Goal: Task Accomplishment & Management: Manage account settings

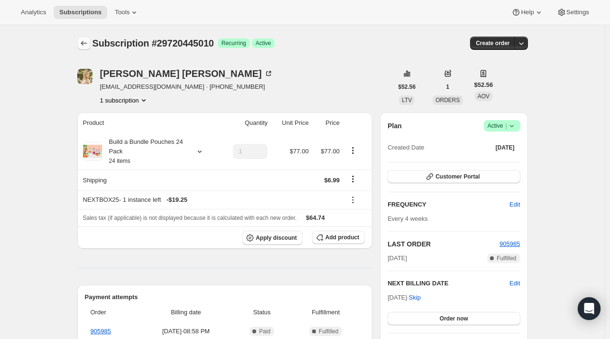
click at [80, 39] on button "Subscriptions" at bounding box center [83, 43] width 13 height 13
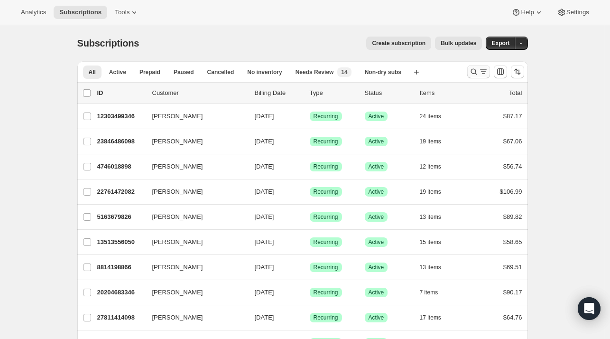
click at [476, 73] on icon "Search and filter results" at bounding box center [473, 71] width 9 height 9
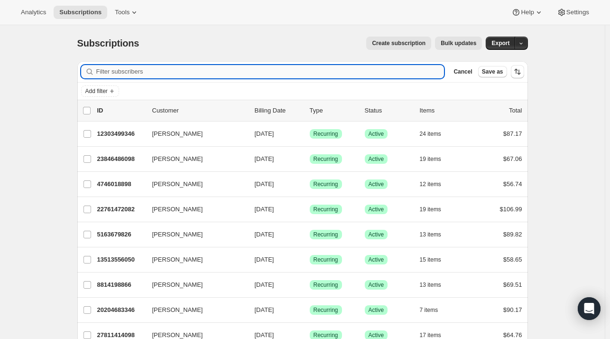
click at [306, 72] on input "Filter subscribers" at bounding box center [270, 71] width 348 height 13
paste input "https://onceuponafarm.kustomerapp.com/app/customers/6541359e652bce4255358d53/ev…"
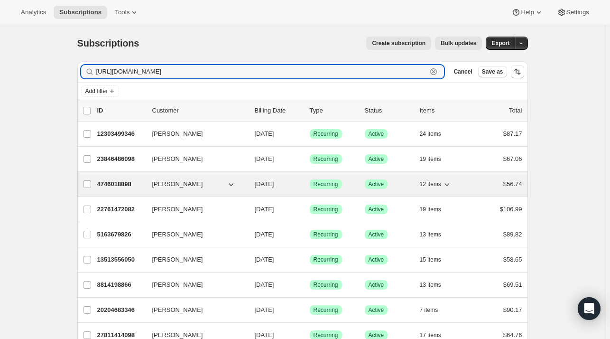
scroll to position [0, 178]
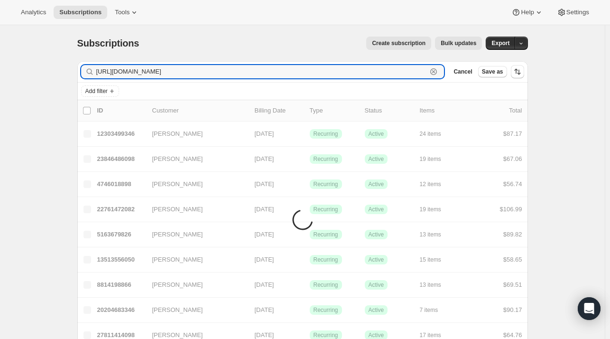
type input "https://onceuponafarm.kustomerapp.com/app/customers/6541359e652bce4255358d53/ev…"
click at [439, 75] on icon "button" at bounding box center [433, 71] width 9 height 9
type input "lauren rabbiner"
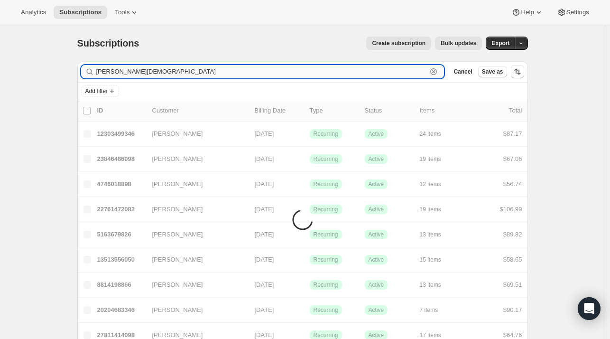
drag, startPoint x: 442, startPoint y: 71, endPoint x: 431, endPoint y: 72, distance: 11.0
click at [439, 71] on icon "button" at bounding box center [433, 71] width 9 height 9
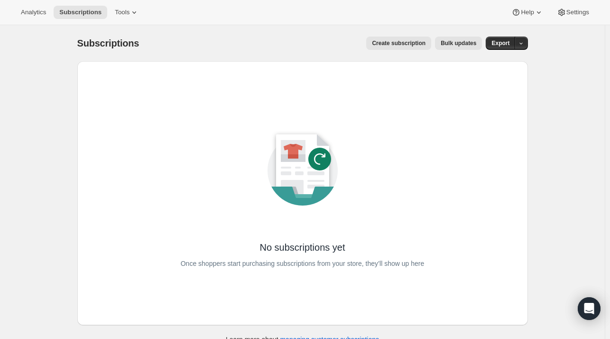
drag, startPoint x: 275, startPoint y: 68, endPoint x: 179, endPoint y: 132, distance: 115.3
click at [169, 130] on div "No subscriptions yet Once shoppers start purchasing subscriptions from your sto…" at bounding box center [303, 192] width 420 height 233
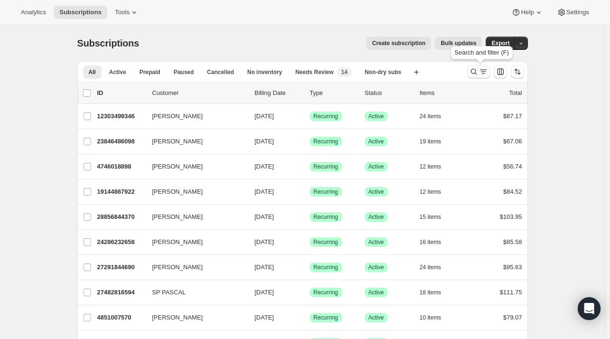
click at [485, 75] on icon "Search and filter results" at bounding box center [483, 71] width 9 height 9
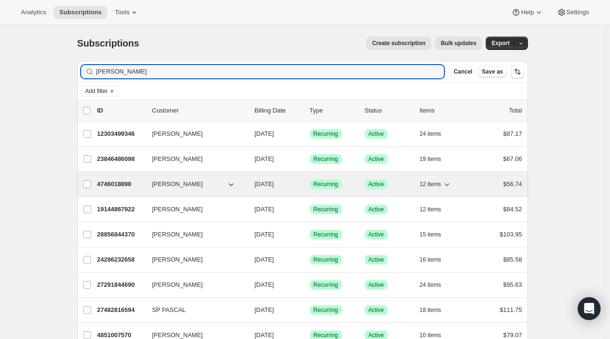
type input "[PERSON_NAME]"
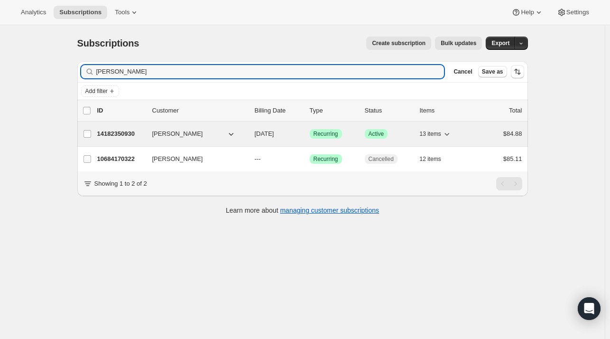
click at [161, 130] on span "[PERSON_NAME]" at bounding box center [177, 133] width 51 height 9
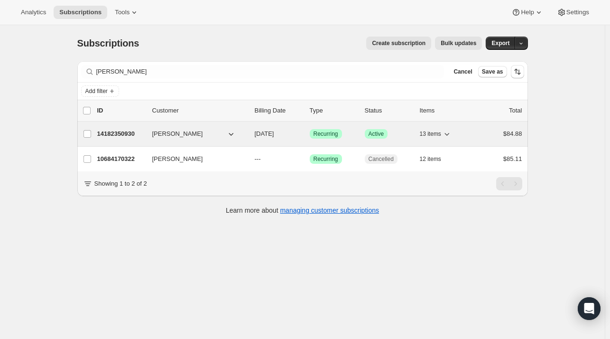
click at [153, 139] on div "14182350930 Lauryn Rabbiner 09/26/2025 Success Recurring Success Active 13 item…" at bounding box center [309, 133] width 425 height 13
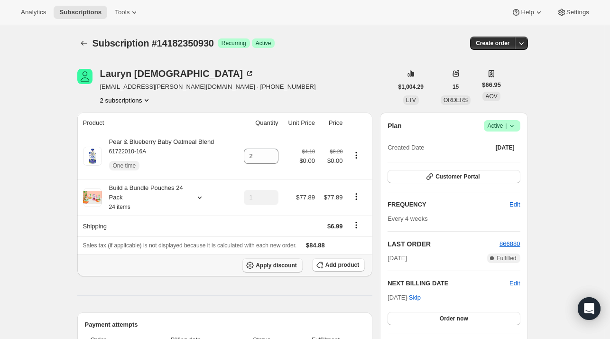
click at [297, 265] on span "Apply discount" at bounding box center [276, 265] width 41 height 8
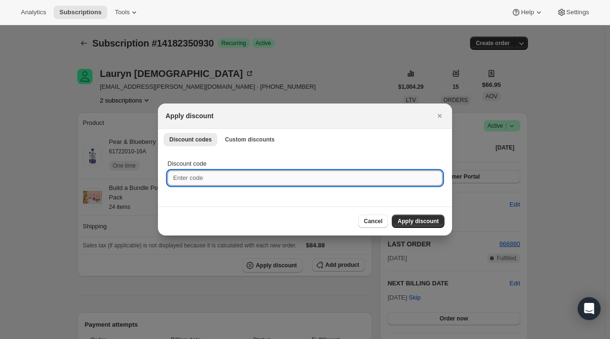
click at [215, 185] on input "Discount code" at bounding box center [305, 177] width 275 height 15
type input "nextbox25"
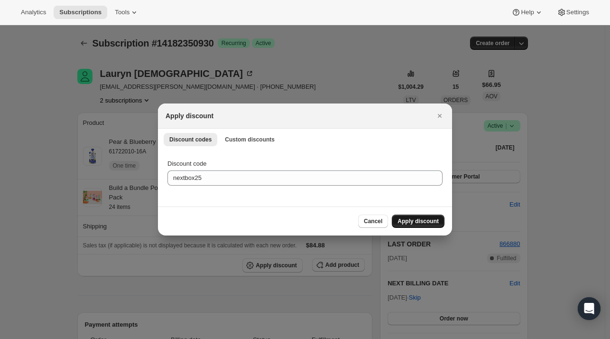
click at [408, 219] on span "Apply discount" at bounding box center [418, 221] width 41 height 8
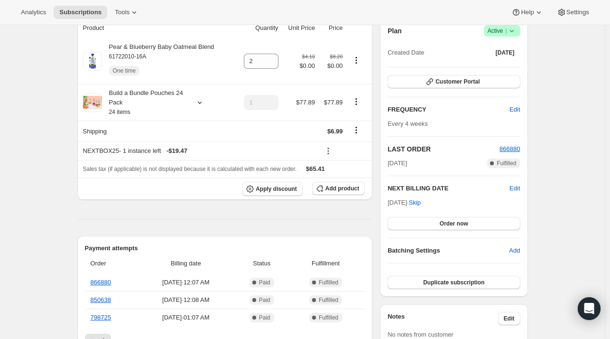
scroll to position [47, 0]
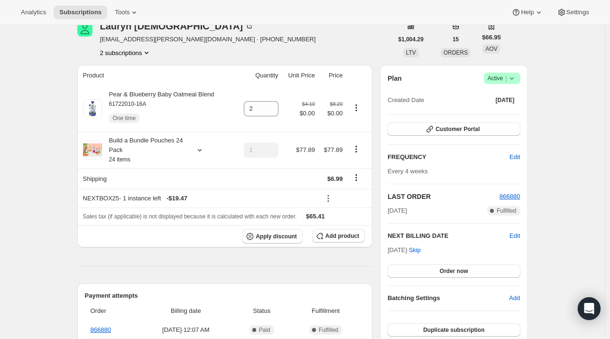
click at [123, 52] on button "2 subscriptions" at bounding box center [126, 52] width 52 height 9
click at [119, 75] on span "10684170322" at bounding box center [128, 69] width 66 height 9
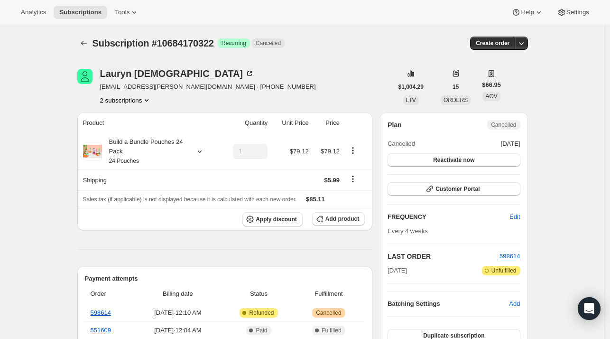
click at [139, 95] on button "2 subscriptions" at bounding box center [126, 99] width 52 height 9
click at [127, 127] on button "14182350930" at bounding box center [129, 133] width 72 height 15
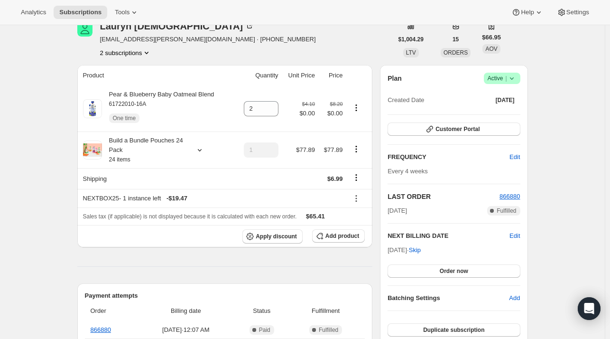
scroll to position [47, 0]
click at [205, 152] on icon at bounding box center [199, 149] width 9 height 9
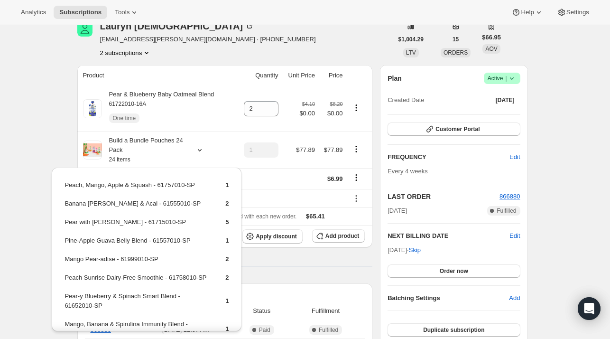
click at [221, 48] on div "Lauryn Rabbiner lauryn.slavin@gmail.com · +19736323099 2 subscriptions" at bounding box center [235, 39] width 316 height 36
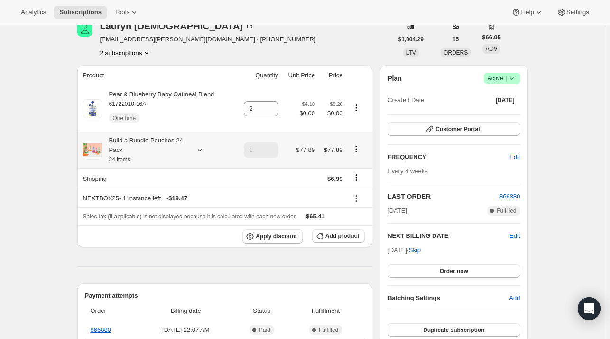
click at [197, 148] on icon at bounding box center [199, 149] width 9 height 9
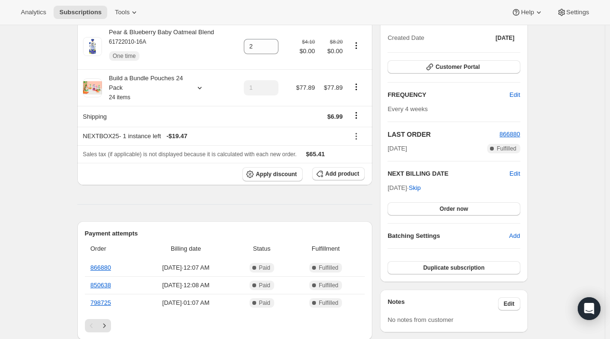
scroll to position [95, 0]
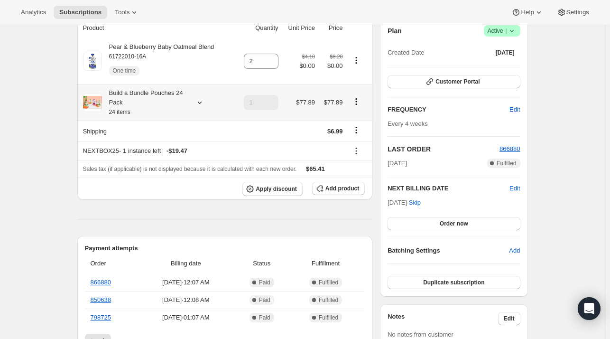
click at [201, 101] on icon at bounding box center [199, 102] width 9 height 9
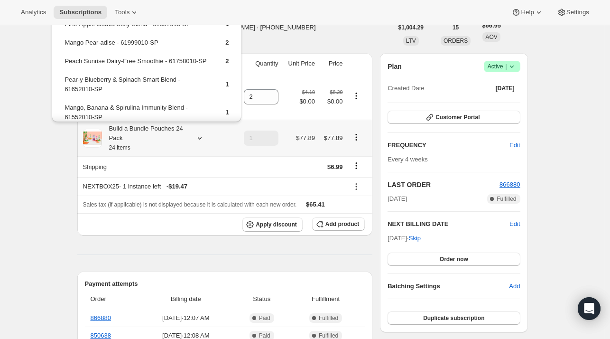
scroll to position [0, 0]
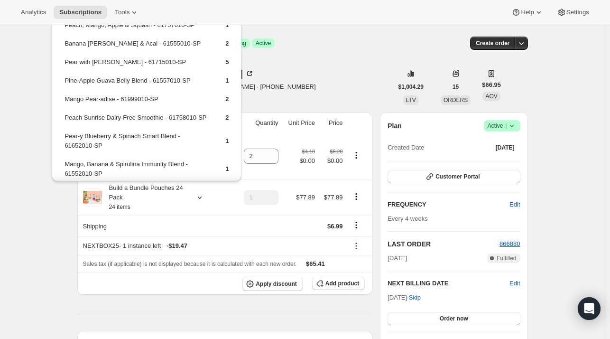
click at [306, 96] on div "Lauryn Rabbiner lauryn.slavin@gmail.com · +19736323099 2 subscriptions" at bounding box center [235, 87] width 316 height 36
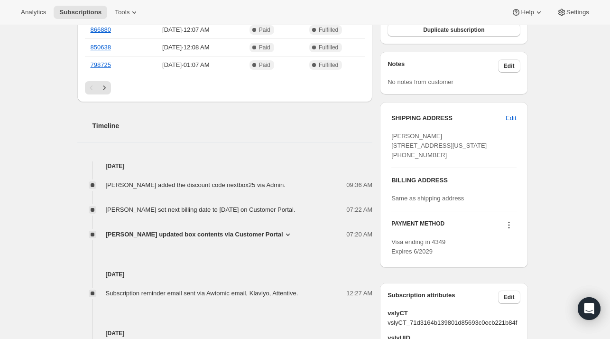
scroll to position [427, 0]
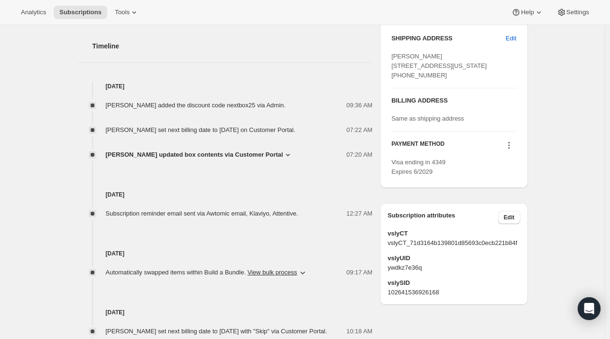
click at [203, 159] on span "[PERSON_NAME] updated box contents via Customer Portal" at bounding box center [194, 154] width 177 height 9
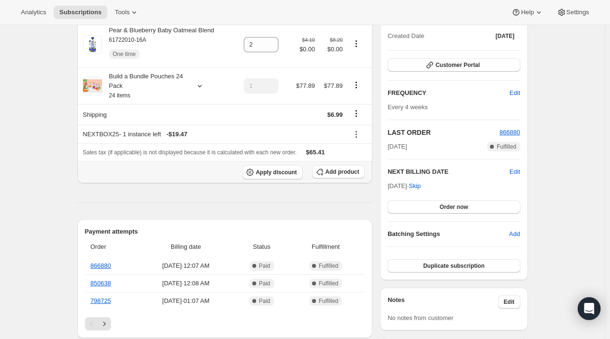
scroll to position [47, 0]
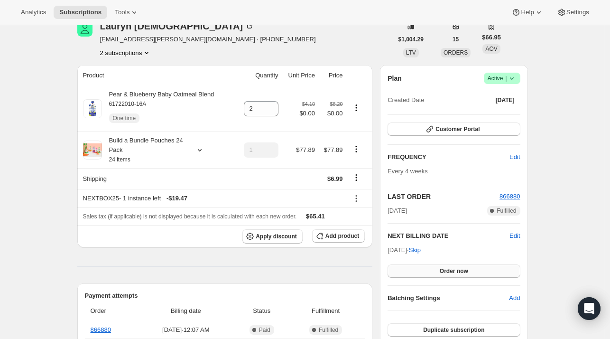
click at [450, 270] on span "Order now" at bounding box center [454, 271] width 28 height 8
click at [449, 270] on span "Click to confirm" at bounding box center [453, 271] width 43 height 8
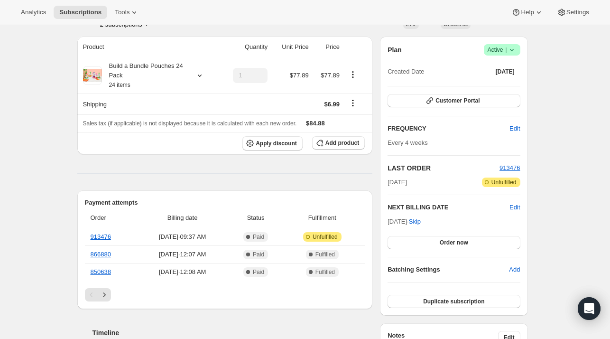
scroll to position [47, 0]
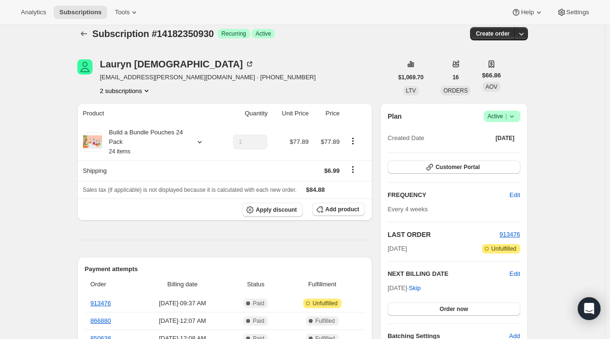
scroll to position [0, 0]
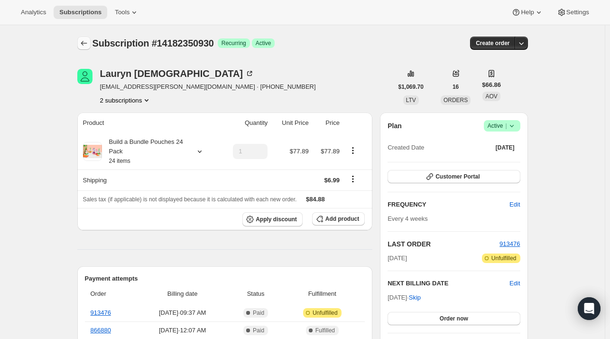
click at [85, 42] on icon "Subscriptions" at bounding box center [83, 42] width 9 height 9
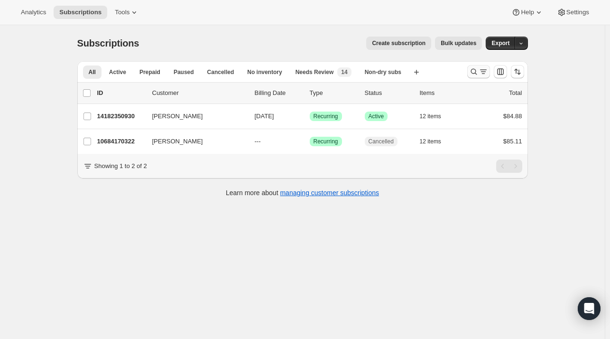
click at [476, 75] on icon "Search and filter results" at bounding box center [473, 71] width 9 height 9
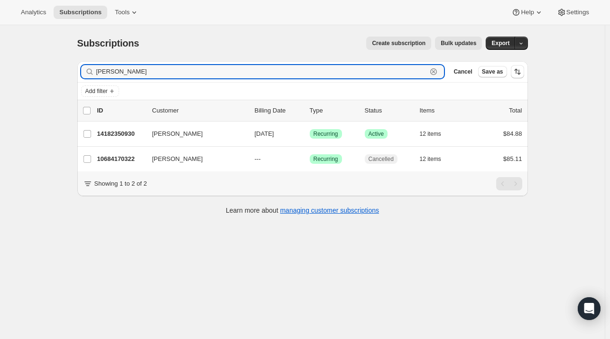
click at [439, 75] on icon "button" at bounding box center [433, 71] width 9 height 9
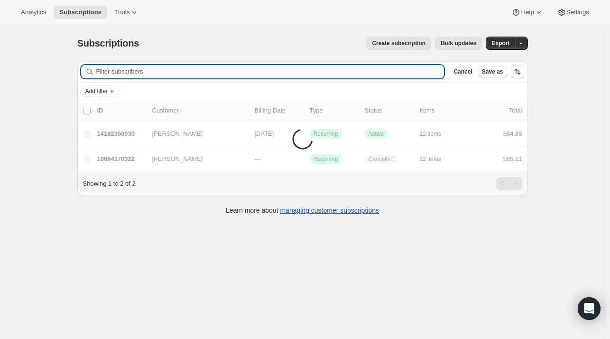
paste input "[PERSON_NAME][EMAIL_ADDRESS][DOMAIN_NAME]"
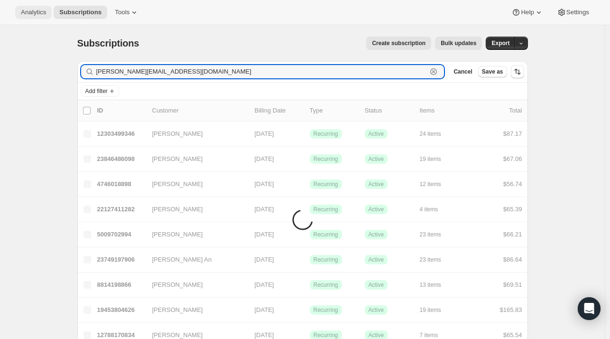
type input "[PERSON_NAME][EMAIL_ADDRESS][DOMAIN_NAME]"
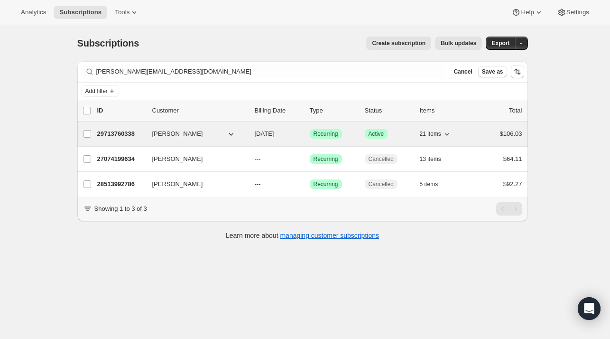
click at [154, 140] on div "29713760338 [PERSON_NAME] [DATE] Success Recurring Success Active 21 items $106…" at bounding box center [309, 133] width 425 height 13
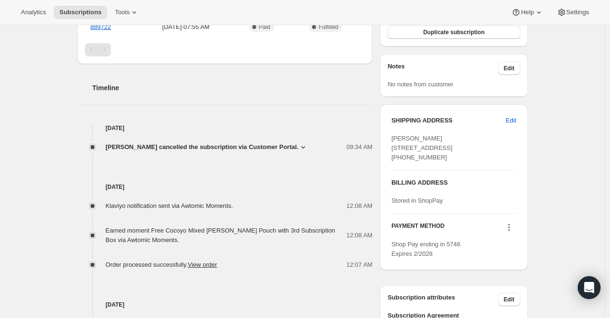
scroll to position [332, 0]
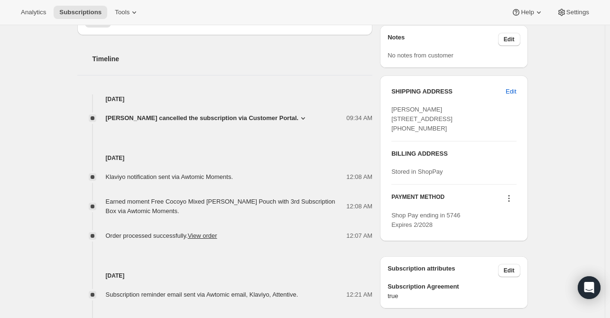
click at [243, 120] on span "Brittani Mills cancelled the subscription via Customer Portal." at bounding box center [202, 117] width 193 height 9
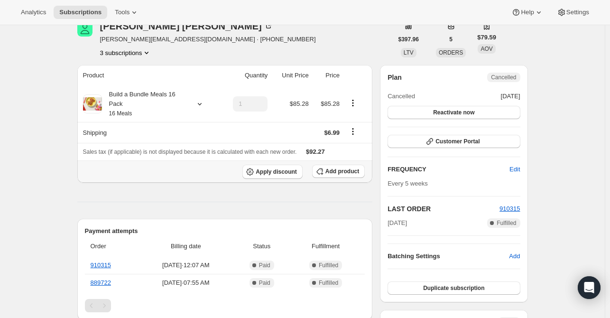
scroll to position [0, 0]
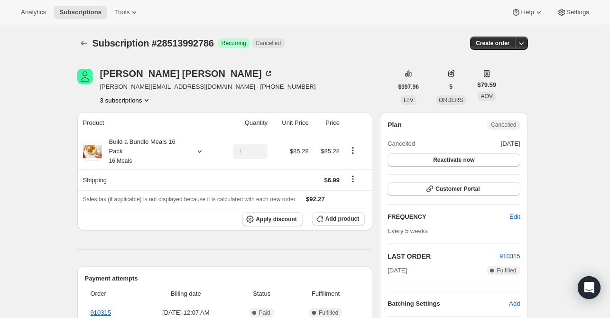
click at [135, 102] on button "3 subscriptions" at bounding box center [126, 99] width 52 height 9
click at [290, 81] on div "Brittani Mills britt.evans98@gmail.com · +17046905721 3 subscriptions" at bounding box center [235, 87] width 316 height 36
click at [112, 100] on button "3 subscriptions" at bounding box center [126, 99] width 52 height 9
click at [117, 152] on span "29713760338" at bounding box center [114, 149] width 38 height 7
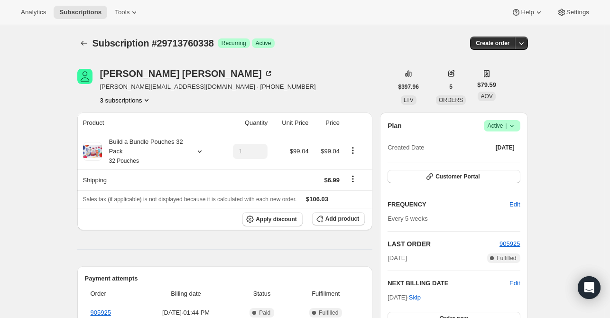
click at [135, 98] on button "3 subscriptions" at bounding box center [126, 99] width 52 height 9
click at [156, 118] on span "27074199634" at bounding box center [128, 117] width 66 height 9
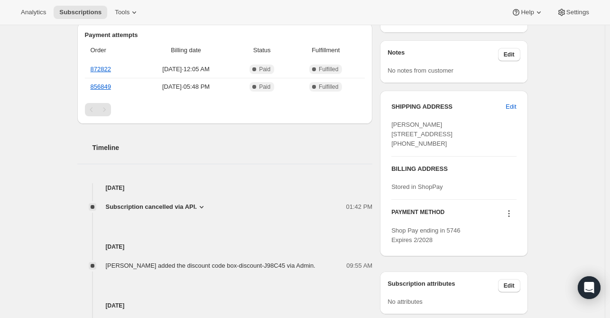
scroll to position [332, 0]
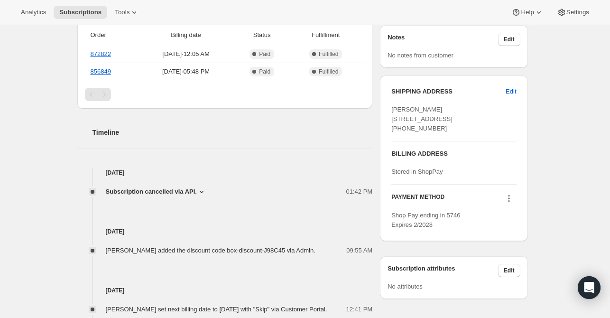
click at [182, 192] on span "Subscription cancelled via API." at bounding box center [151, 191] width 91 height 9
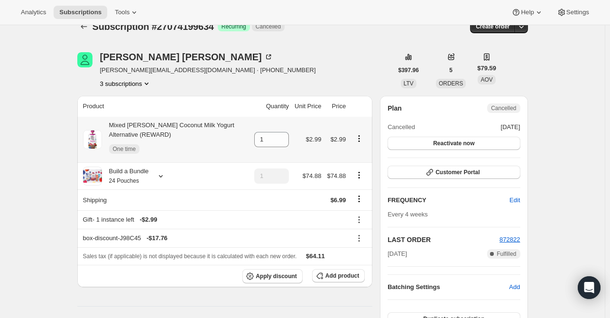
scroll to position [0, 0]
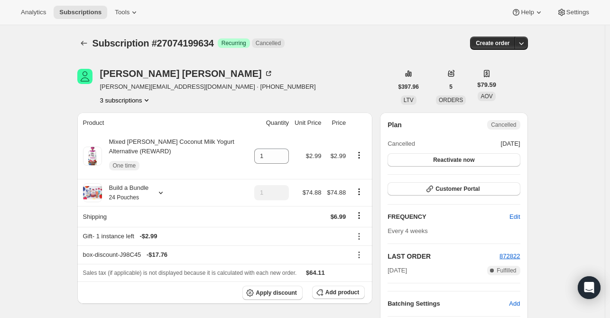
click at [135, 103] on button "3 subscriptions" at bounding box center [126, 99] width 52 height 9
click at [114, 126] on ul "27074199634 Info Current 28513992786 29713760338" at bounding box center [129, 133] width 72 height 47
click at [131, 138] on button "28513992786" at bounding box center [129, 133] width 72 height 15
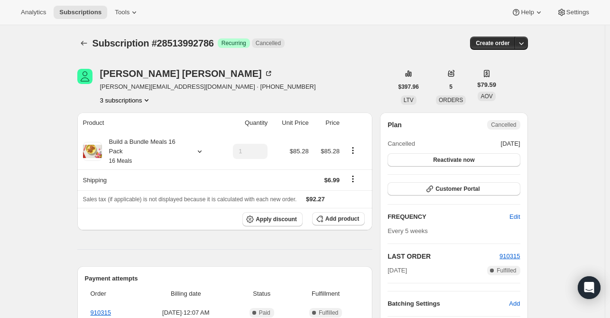
click at [129, 99] on button "3 subscriptions" at bounding box center [126, 99] width 52 height 9
click at [129, 153] on span "29713760338" at bounding box center [114, 149] width 38 height 7
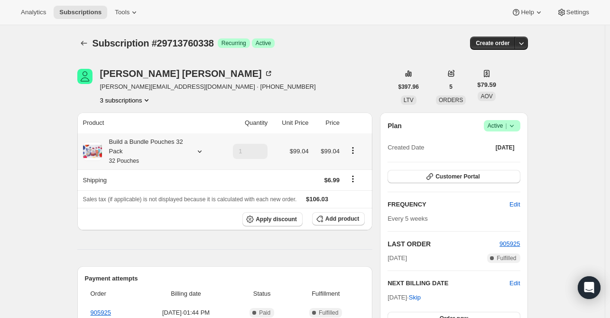
click at [197, 147] on icon at bounding box center [199, 151] width 9 height 9
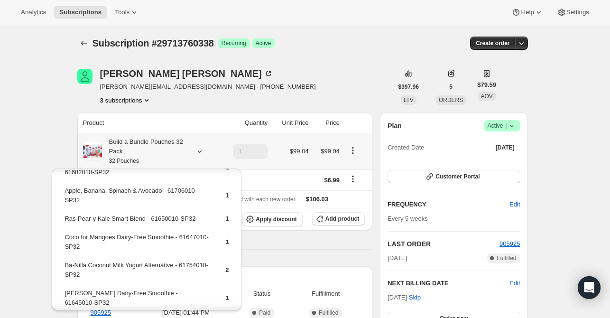
scroll to position [285, 0]
click at [263, 251] on div "Product Quantity Unit Price Price Build a Bundle Pouches 32 Pack 32 Pouches 1 $…" at bounding box center [225, 304] width 296 height 384
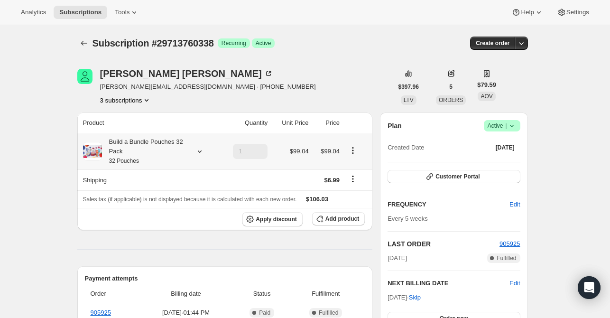
click at [199, 153] on icon at bounding box center [199, 151] width 9 height 9
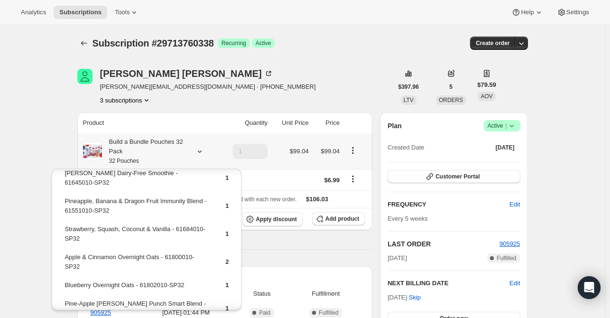
scroll to position [427, 0]
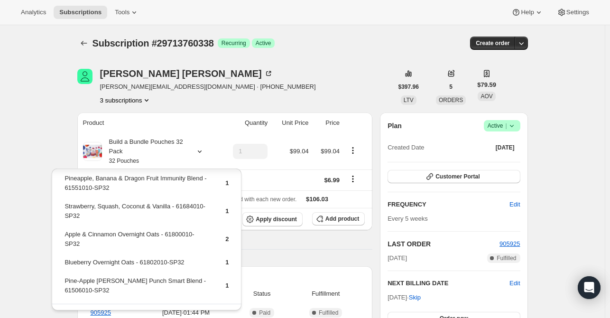
click at [264, 259] on div "Product Quantity Unit Price Price Build a Bundle Pouches 32 Pack 32 Pouches 1 $…" at bounding box center [225, 304] width 296 height 384
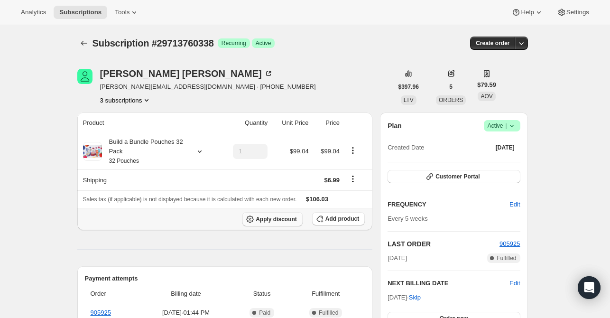
click at [268, 221] on span "Apply discount" at bounding box center [276, 219] width 41 height 8
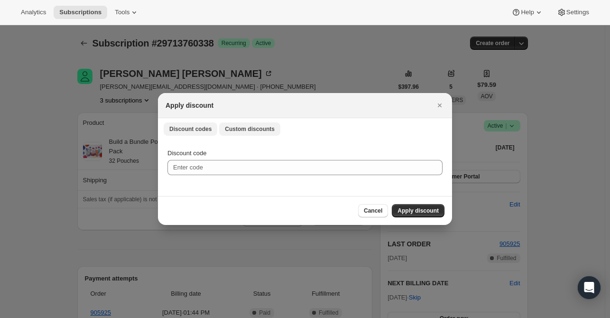
click at [249, 122] on button "Custom discounts" at bounding box center [249, 128] width 61 height 13
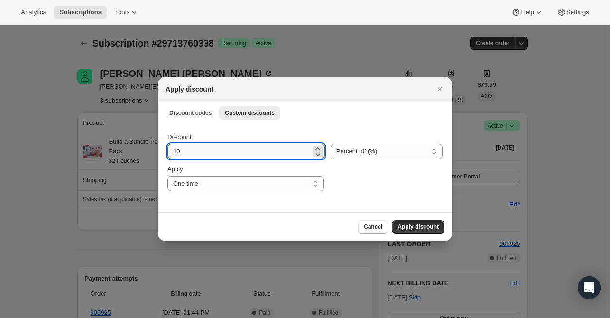
click at [195, 149] on input "10" at bounding box center [239, 151] width 143 height 15
type input "15"
click at [415, 228] on span "Apply discount" at bounding box center [418, 227] width 41 height 8
